Goal: Task Accomplishment & Management: Manage account settings

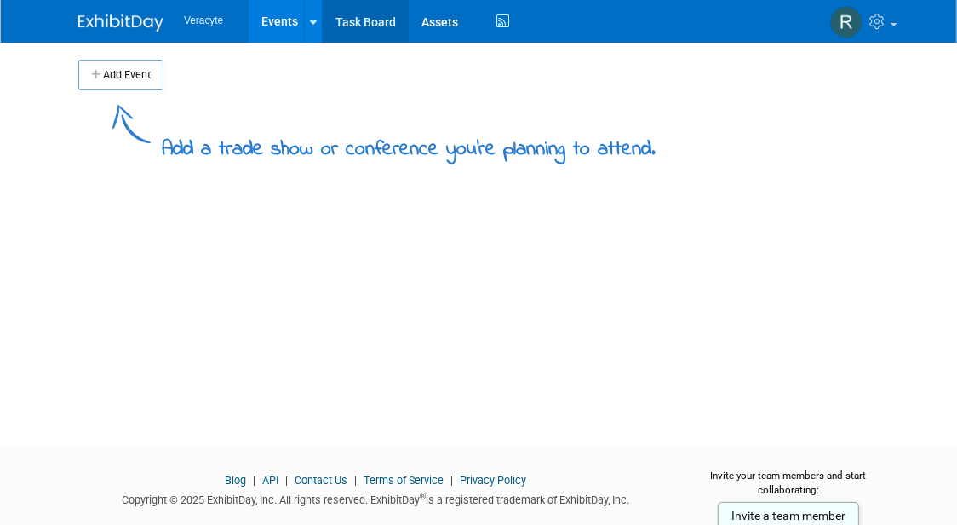
click at [359, 17] on link "Task Board" at bounding box center [366, 21] width 86 height 43
click at [892, 23] on span at bounding box center [894, 24] width 7 height 3
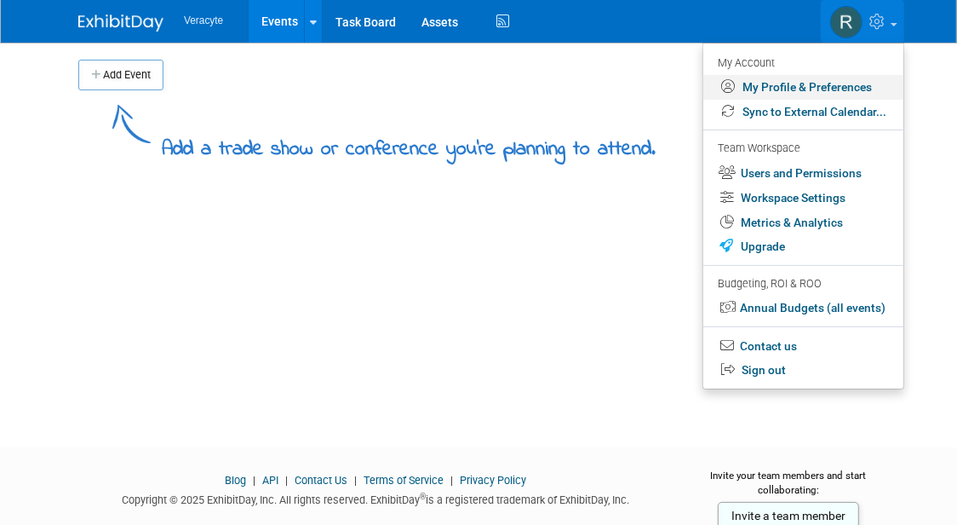
click at [851, 83] on link "My Profile & Preferences" at bounding box center [804, 87] width 200 height 25
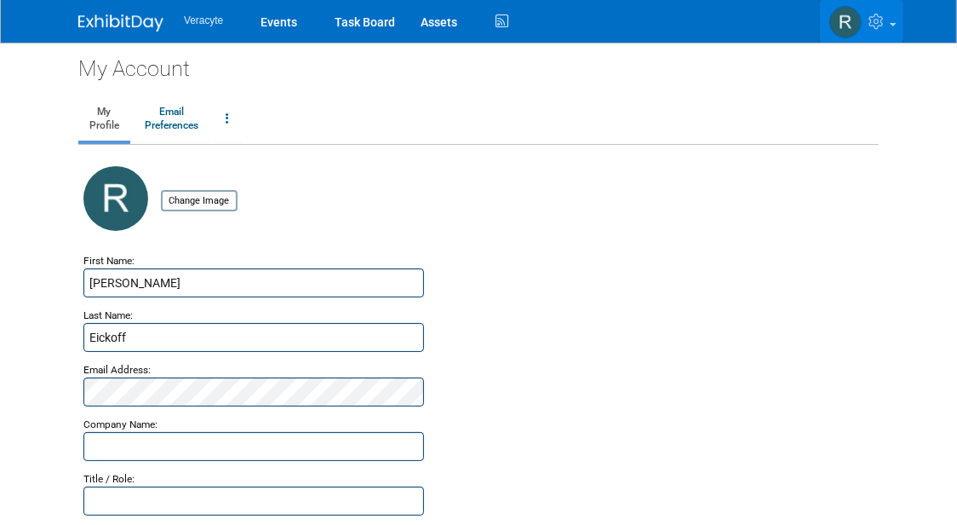
click at [895, 20] on link at bounding box center [861, 21] width 83 height 43
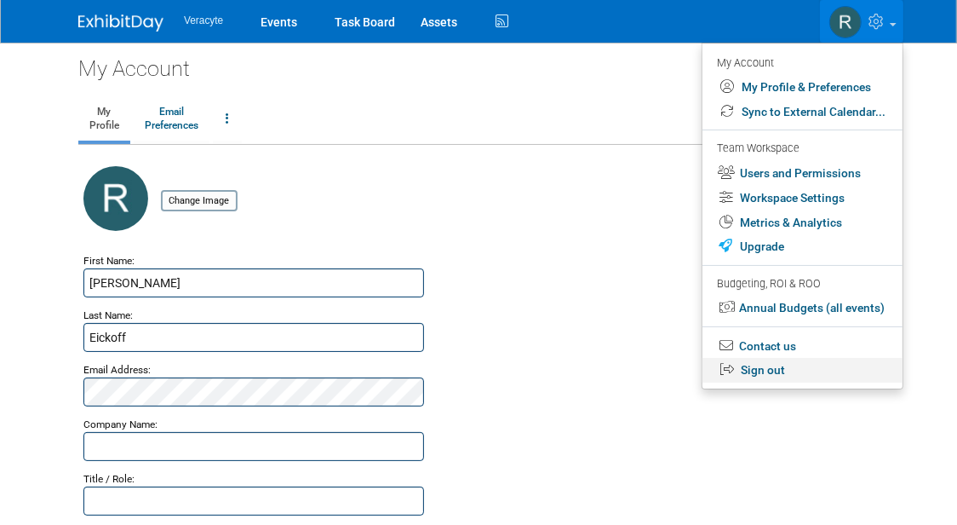
click at [749, 362] on link "Sign out" at bounding box center [803, 370] width 200 height 25
